Goal: Complete application form

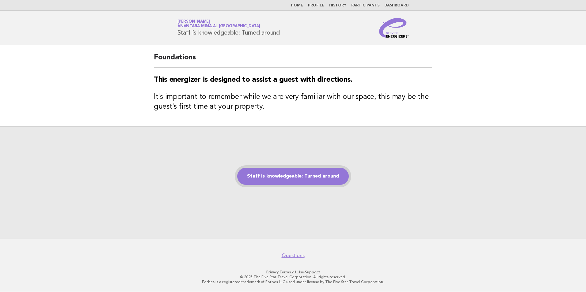
click at [286, 178] on link "Staff is knowledgeable: Turned around" at bounding box center [293, 176] width 112 height 17
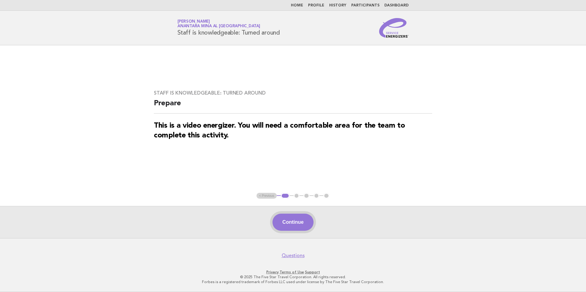
click at [291, 228] on button "Continue" at bounding box center [292, 222] width 41 height 17
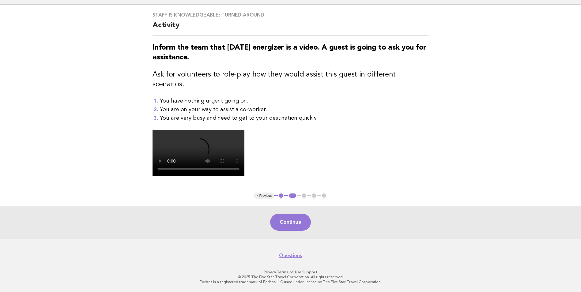
scroll to position [85, 0]
click at [288, 231] on button "Continue" at bounding box center [290, 222] width 41 height 17
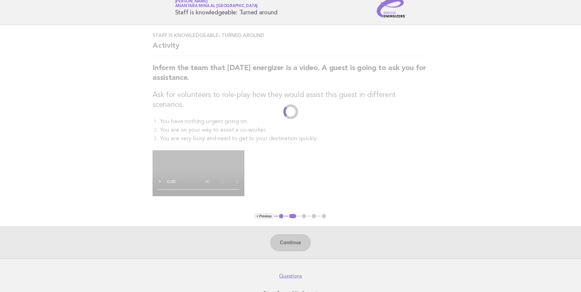
scroll to position [0, 0]
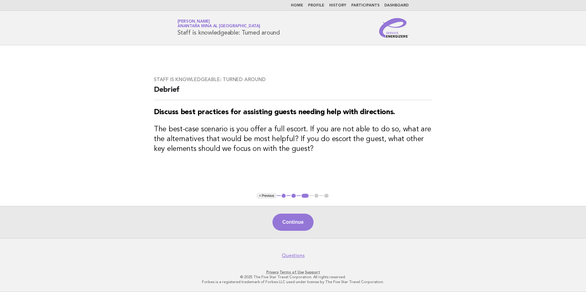
click at [303, 194] on button "3" at bounding box center [305, 196] width 9 height 6
click at [296, 197] on button "2" at bounding box center [293, 196] width 6 height 6
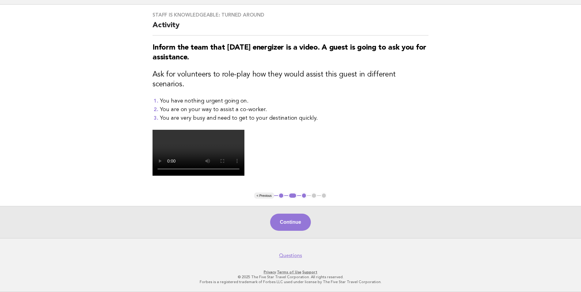
scroll to position [117, 0]
click at [314, 199] on ul "< Previous 1 2 3 4 5" at bounding box center [290, 196] width 73 height 6
click at [297, 231] on button "Continue" at bounding box center [290, 222] width 41 height 17
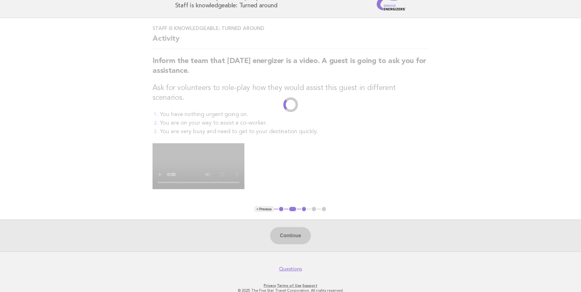
scroll to position [0, 0]
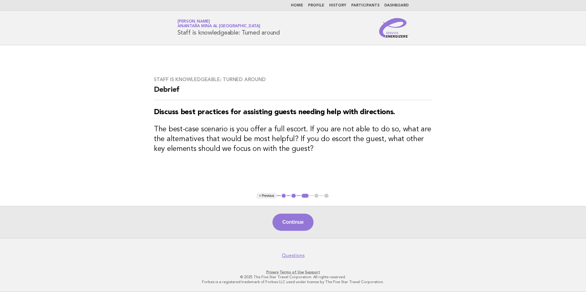
click at [269, 199] on button "< Previous" at bounding box center [266, 196] width 20 height 6
